Goal: Register for event/course

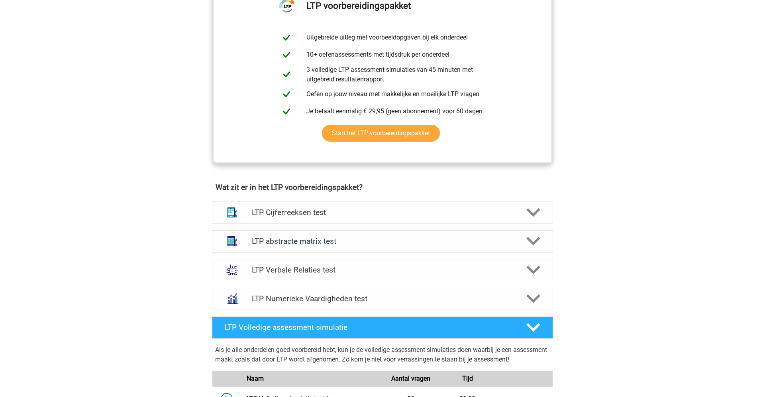
scroll to position [340, 0]
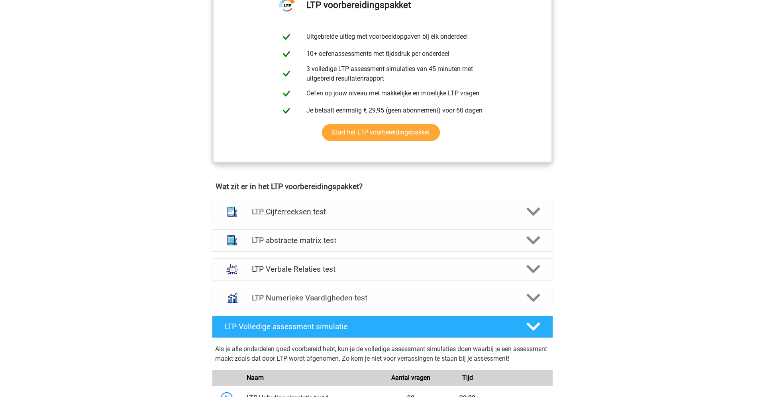
click at [531, 208] on icon at bounding box center [534, 211] width 14 height 14
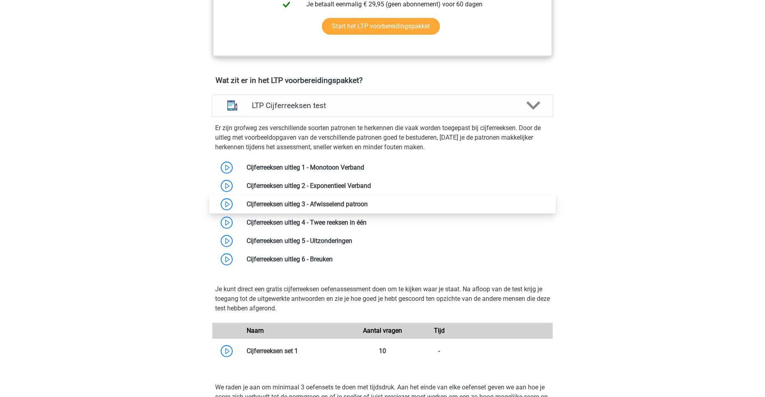
scroll to position [455, 0]
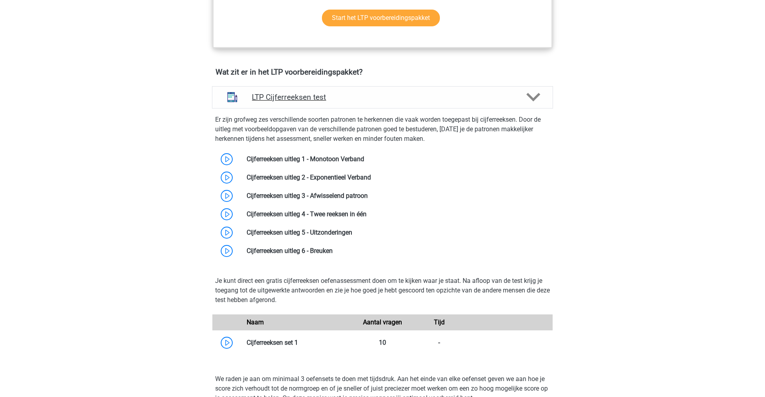
click at [531, 100] on icon at bounding box center [534, 97] width 14 height 14
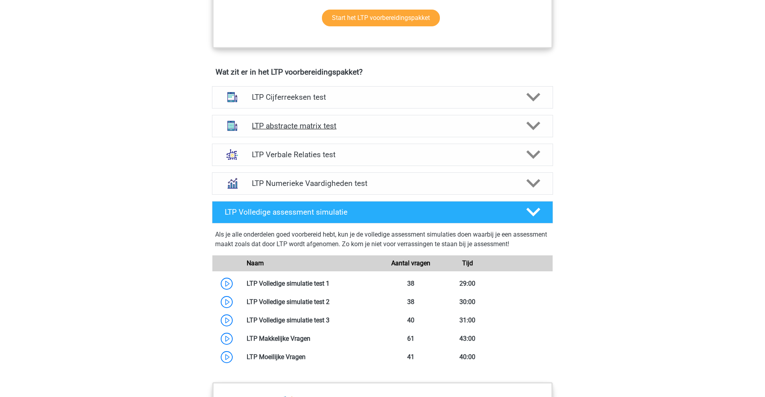
click at [527, 127] on icon at bounding box center [534, 126] width 14 height 14
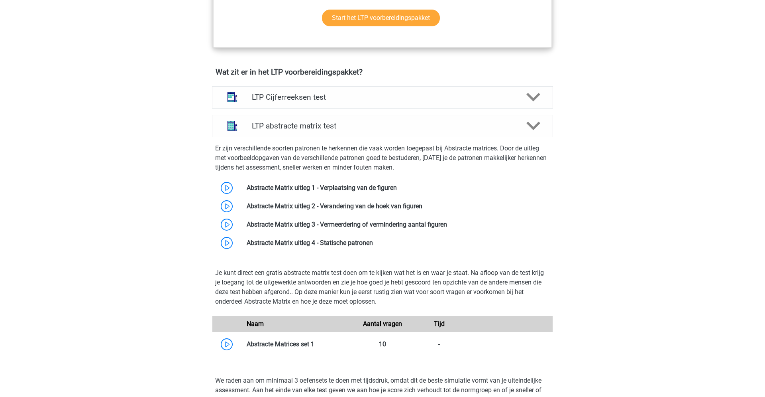
click at [527, 127] on icon at bounding box center [534, 126] width 14 height 14
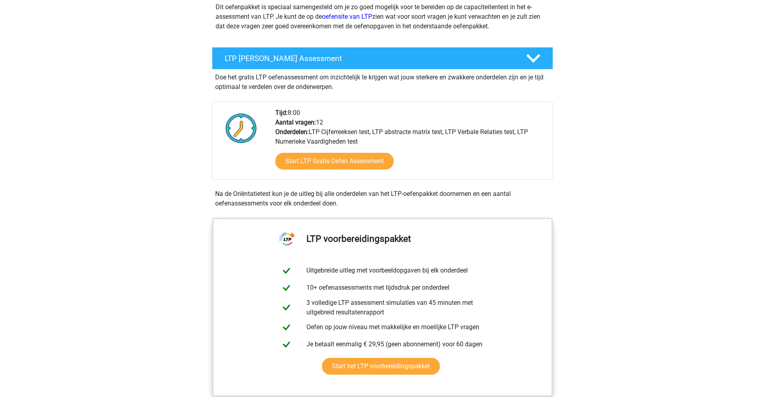
scroll to position [106, 0]
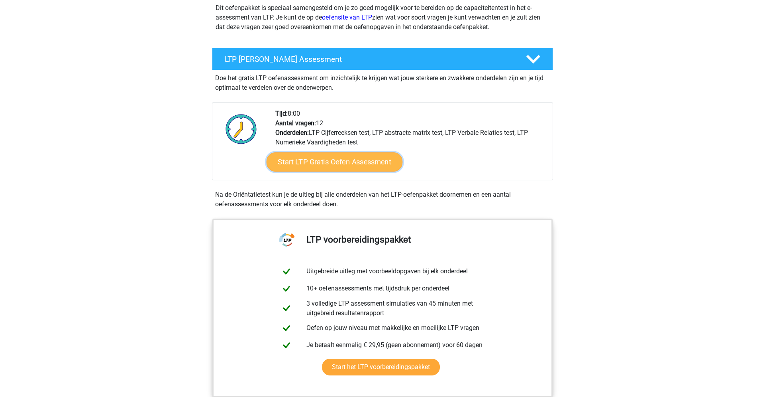
click at [358, 164] on link "Start LTP Gratis Oefen Assessment" at bounding box center [335, 161] width 136 height 19
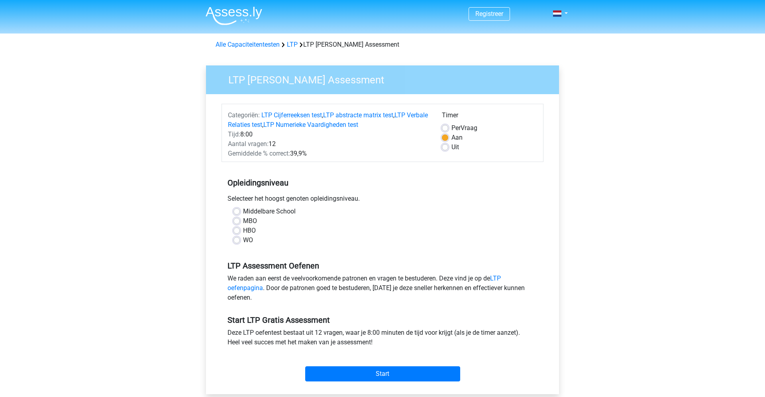
click at [243, 240] on label "WO" at bounding box center [248, 240] width 10 height 10
click at [238, 240] on input "WO" at bounding box center [237, 239] width 6 height 8
radio input "true"
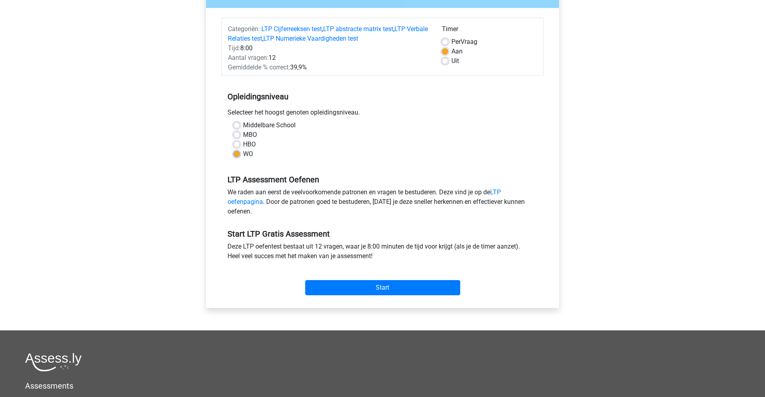
scroll to position [86, 0]
click at [501, 192] on link "LTP oefenpagina" at bounding box center [364, 196] width 273 height 17
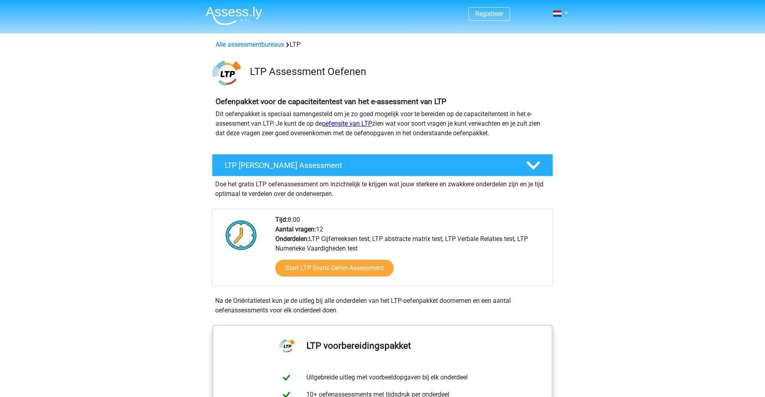
click at [344, 124] on link "oefensite van LTP" at bounding box center [347, 124] width 50 height 8
click at [356, 269] on link "Start LTP Gratis Oefen Assessment" at bounding box center [335, 267] width 136 height 19
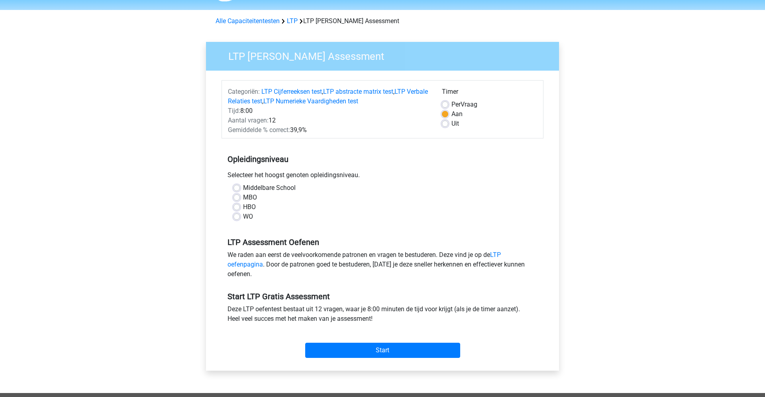
scroll to position [24, 0]
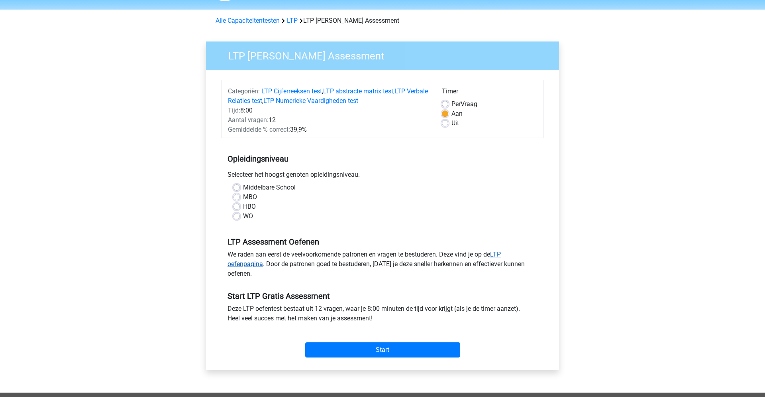
click at [499, 254] on link "LTP oefenpagina" at bounding box center [364, 258] width 273 height 17
